Goal: Information Seeking & Learning: Stay updated

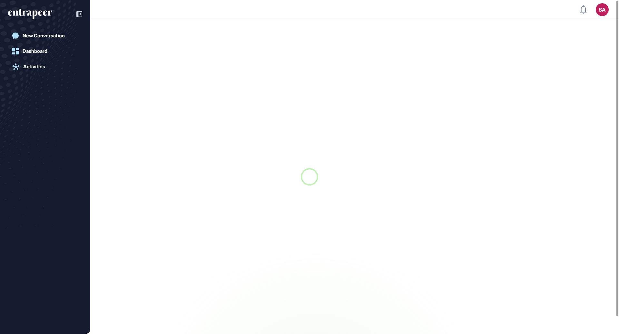
scroll to position [0, 0]
